Goal: Navigation & Orientation: Find specific page/section

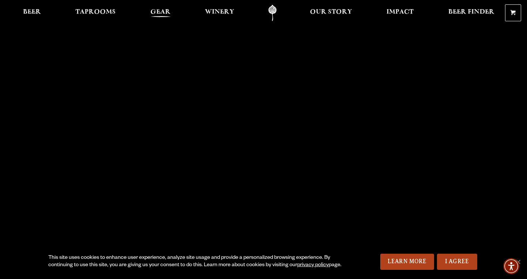
click at [166, 10] on span "Gear" at bounding box center [160, 12] width 20 height 6
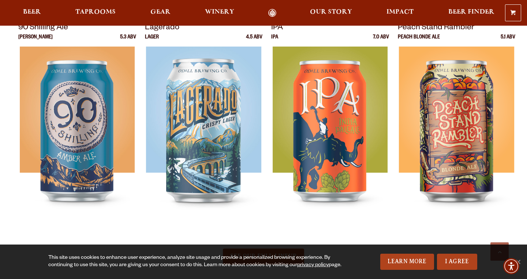
scroll to position [454, 0]
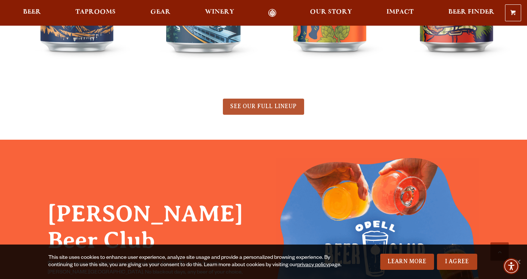
click at [246, 104] on span "SEE OUR FULL LINEUP" at bounding box center [263, 106] width 66 height 7
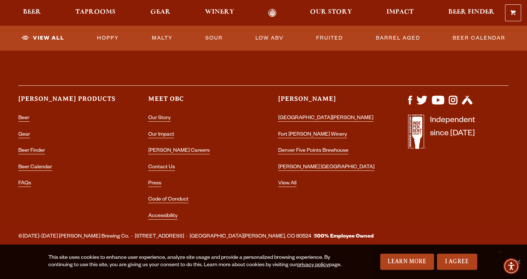
scroll to position [1897, 0]
click at [470, 7] on div "0 Shopping Cart No products in the cart. Beer Taprooms Gear Winery Our Story Im…" at bounding box center [263, 12] width 527 height 17
click at [460, 13] on span "Beer Finder" at bounding box center [471, 12] width 46 height 6
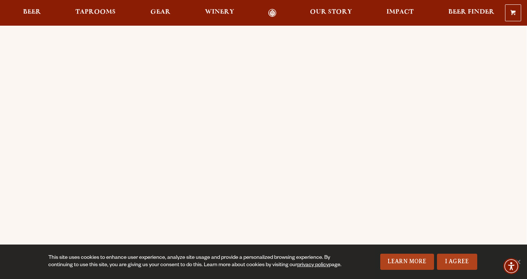
scroll to position [29, 0]
